Goal: Find contact information: Obtain details needed to contact an individual or organization

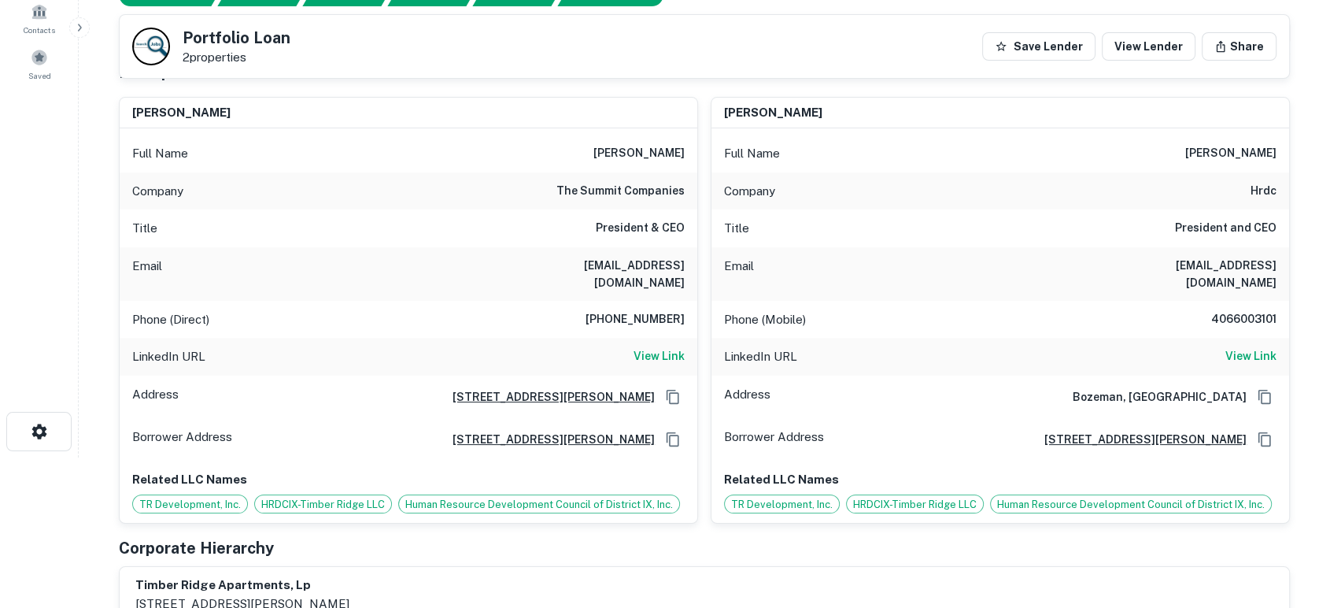
scroll to position [116, 0]
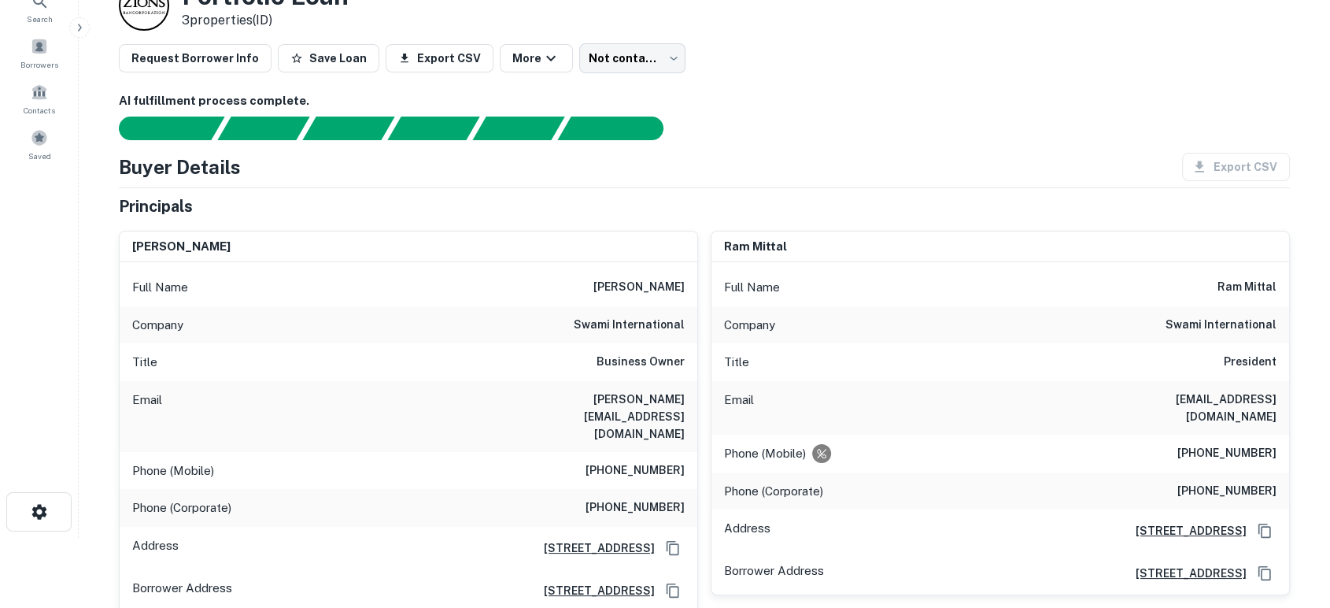
scroll to position [116, 0]
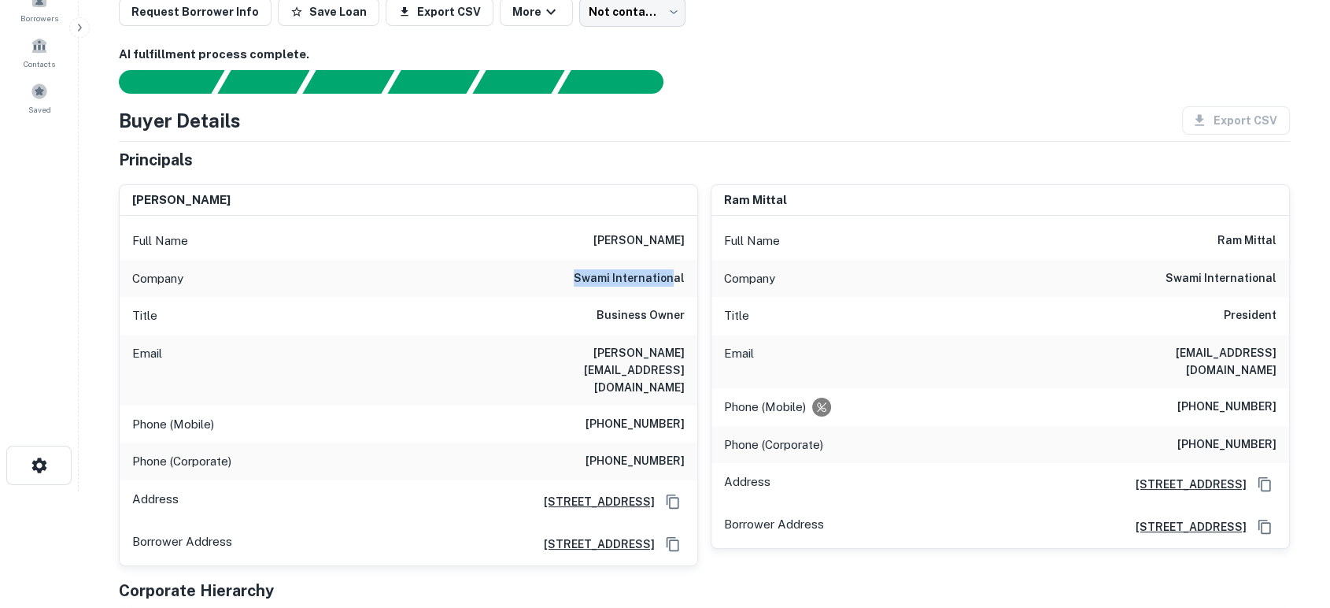
drag, startPoint x: 579, startPoint y: 279, endPoint x: 678, endPoint y: 273, distance: 98.6
click at [678, 273] on div "[DEMOGRAPHIC_DATA] international" at bounding box center [409, 279] width 578 height 38
click at [678, 273] on h6 "swami international" at bounding box center [629, 278] width 111 height 19
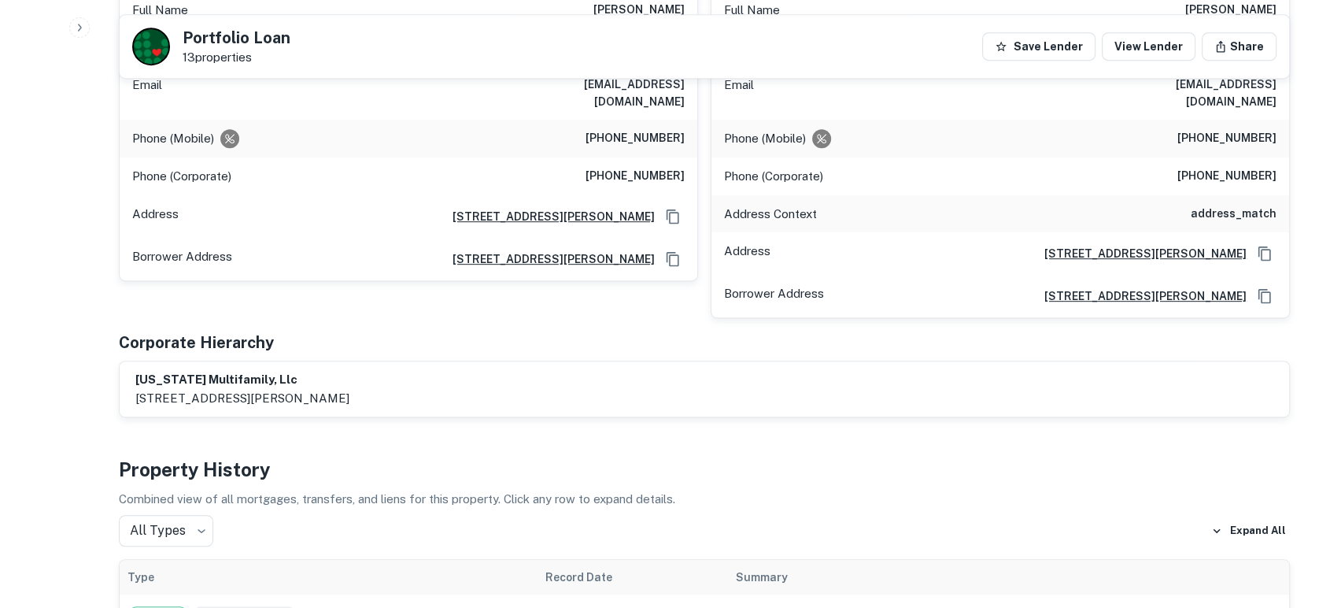
scroll to position [582, 0]
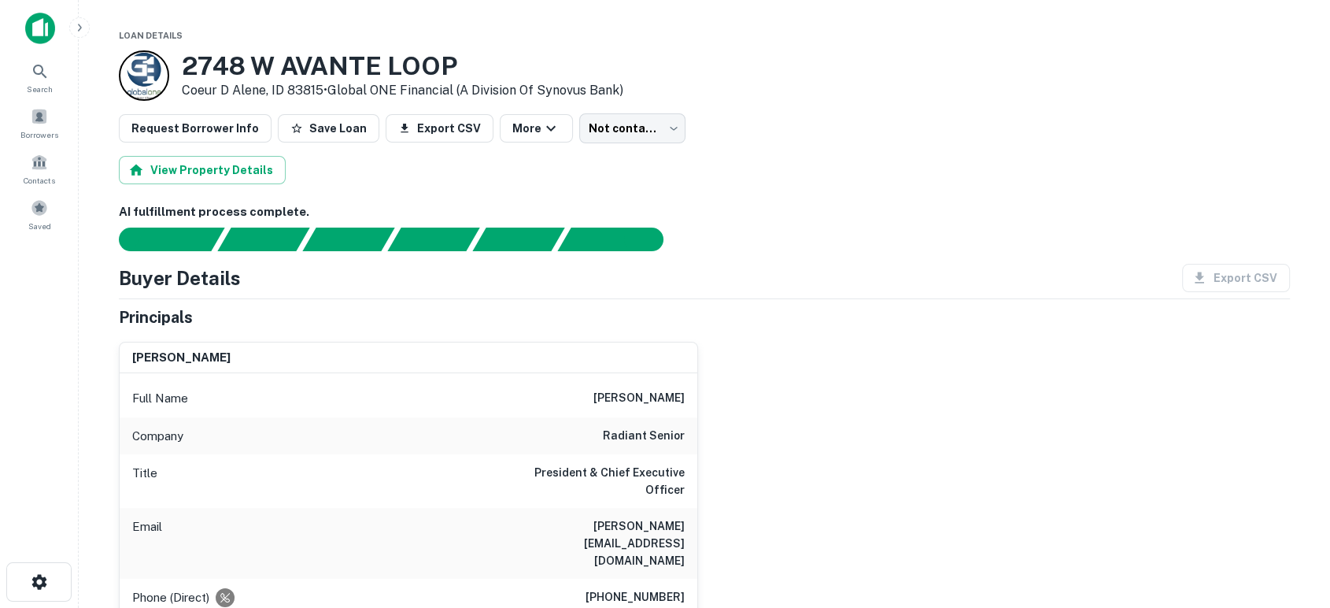
click at [774, 473] on div "[PERSON_NAME] Full Name [PERSON_NAME] Company radiant senior Title President & …" at bounding box center [698, 560] width 1184 height 462
click at [963, 453] on div "[PERSON_NAME] Full Name [PERSON_NAME] Company radiant senior Title President & …" at bounding box center [698, 560] width 1184 height 462
drag, startPoint x: 506, startPoint y: 516, endPoint x: 696, endPoint y: 508, distance: 189.8
click at [696, 508] on div "Email [PERSON_NAME][EMAIL_ADDRESS][DOMAIN_NAME]" at bounding box center [409, 543] width 578 height 71
copy h6 "[PERSON_NAME][EMAIL_ADDRESS][DOMAIN_NAME]"
